Goal: Find specific page/section: Find specific page/section

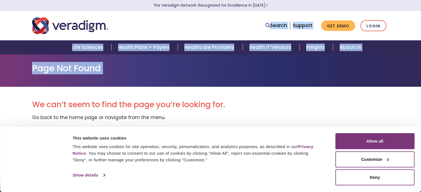
click at [247, 0] on html "Consent Details [#IABV2SETTINGS#] About This website uses cookies This website …" at bounding box center [210, 96] width 421 height 192
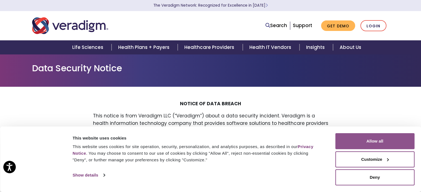
click at [359, 136] on button "Allow all" at bounding box center [374, 141] width 79 height 16
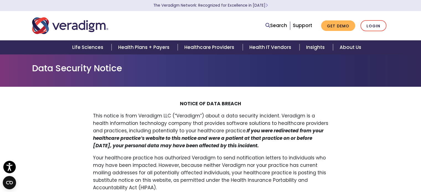
scroll to position [168, 0]
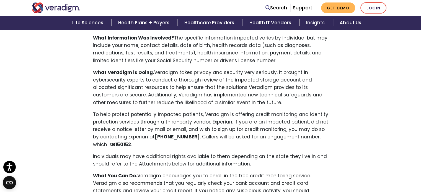
scroll to position [225, 0]
